Goal: Task Accomplishment & Management: Manage account settings

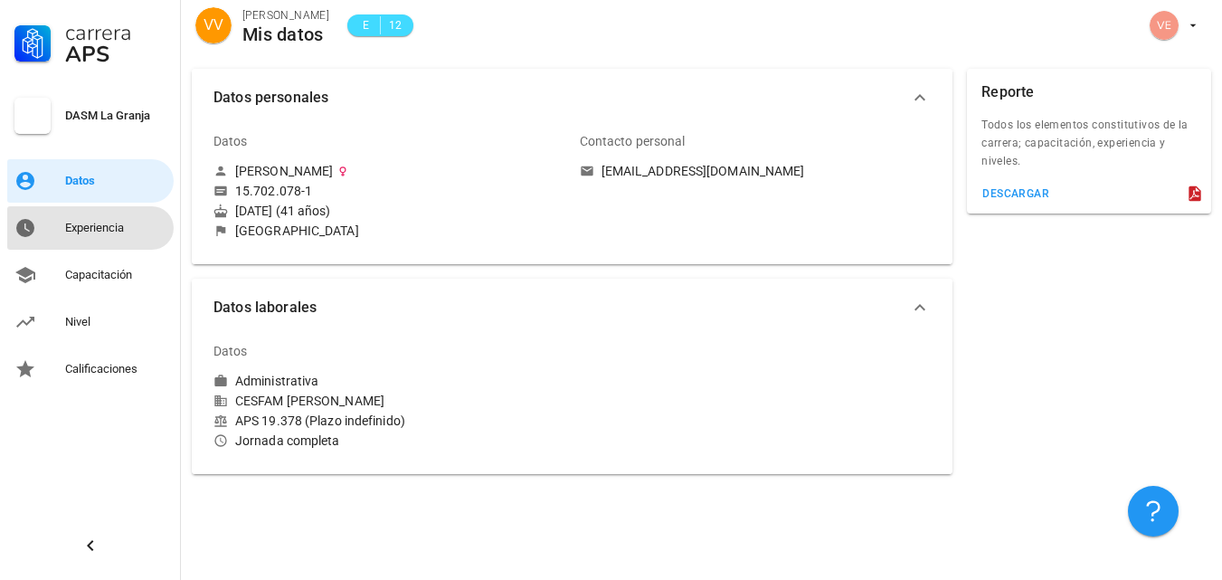
click at [81, 234] on div "Experiencia" at bounding box center [115, 228] width 101 height 14
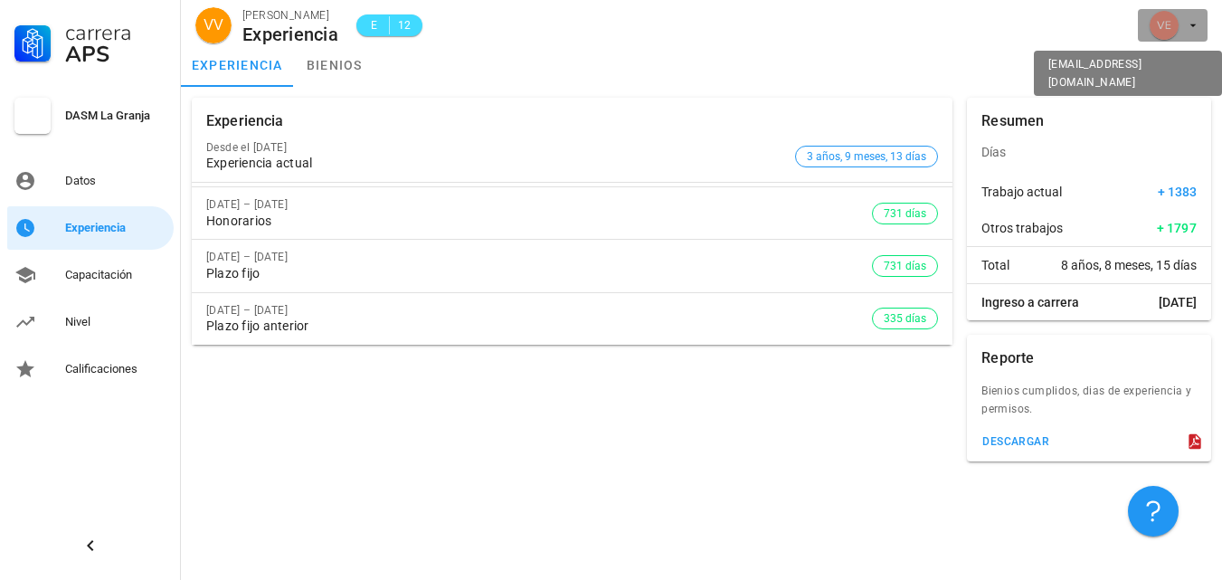
click at [1193, 22] on icon "button" at bounding box center [1192, 25] width 14 height 14
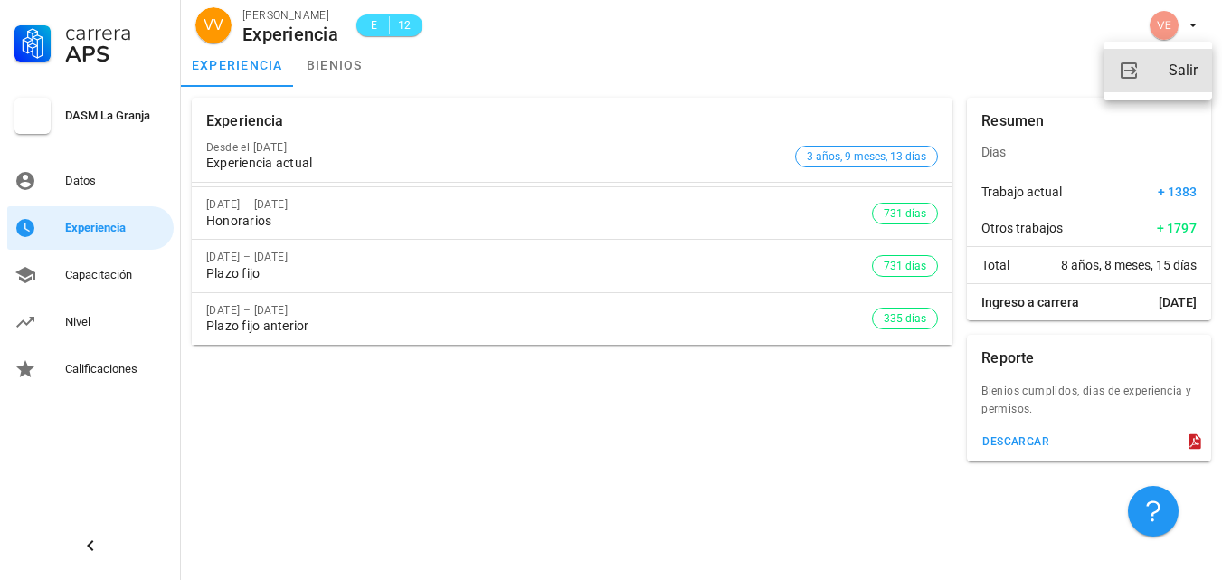
click at [1184, 73] on div "Salir" at bounding box center [1182, 70] width 29 height 36
